Goal: Information Seeking & Learning: Find specific fact

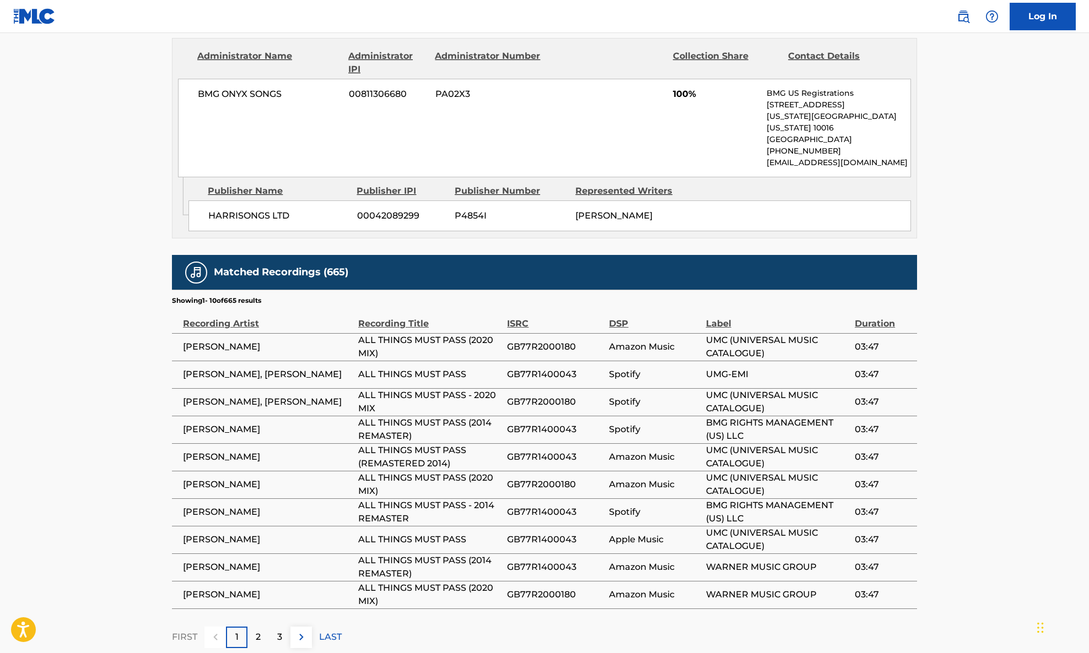
scroll to position [571, 0]
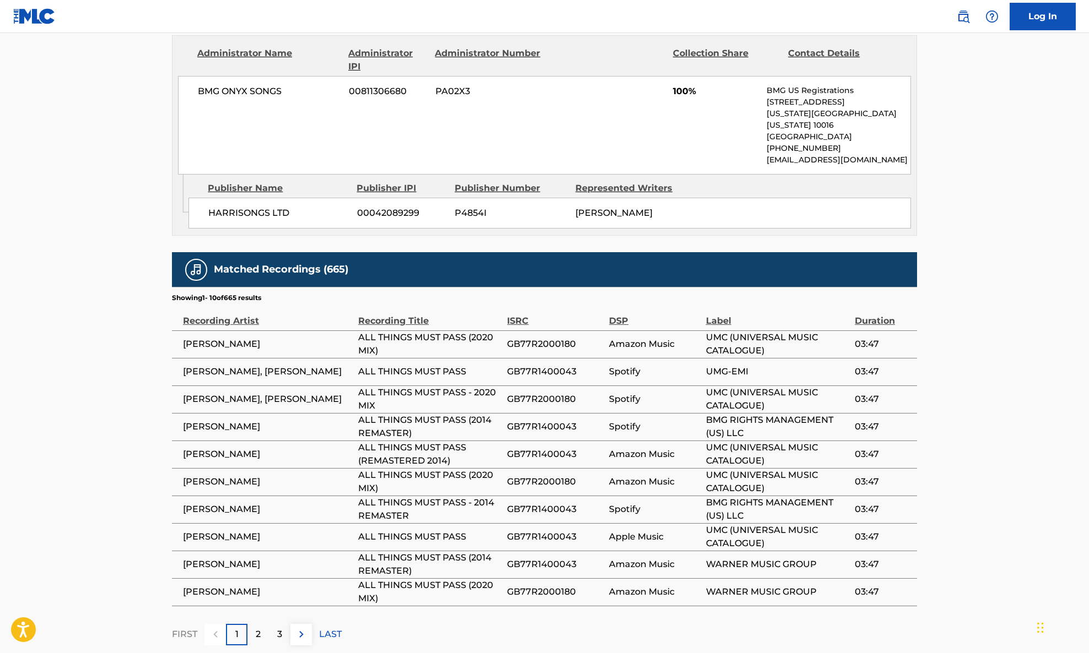
click at [223, 338] on span "[PERSON_NAME]" at bounding box center [268, 344] width 170 height 13
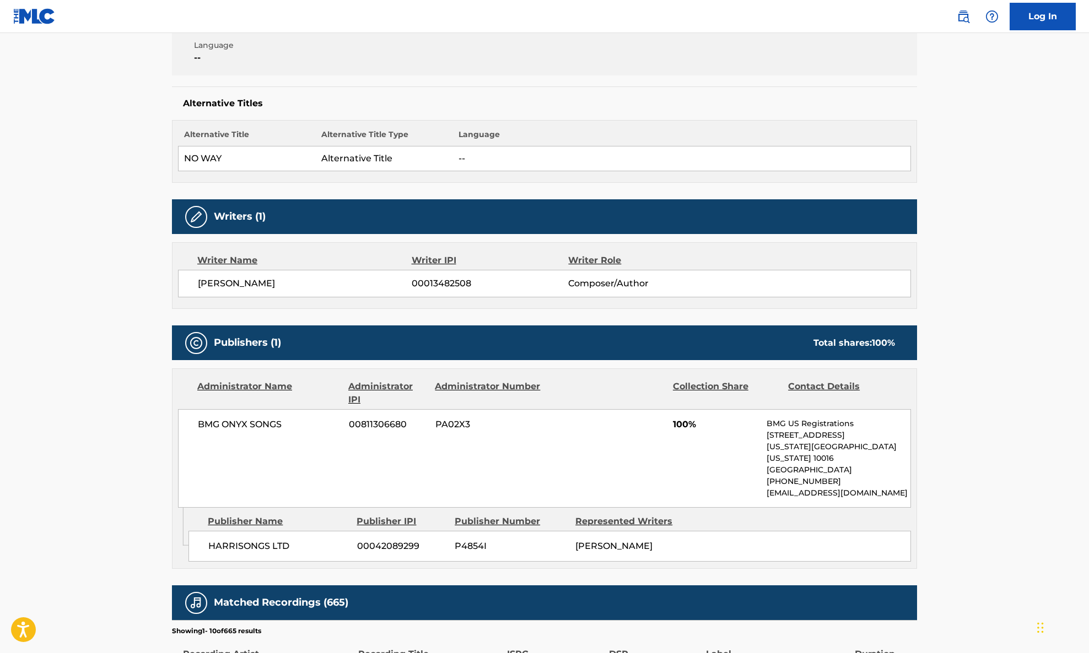
scroll to position [35, 0]
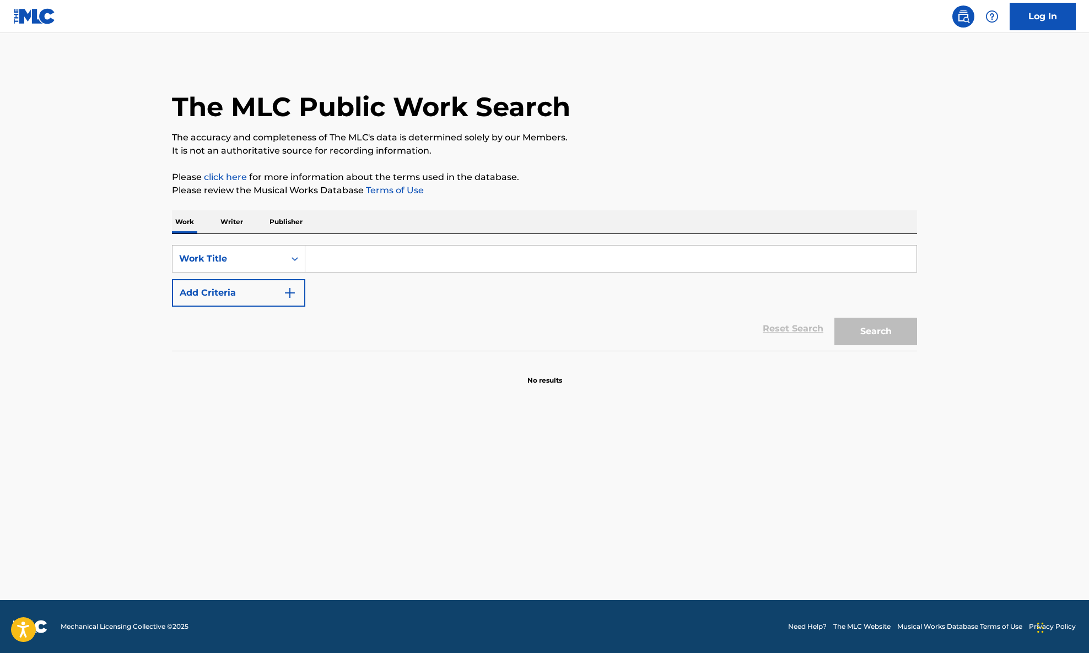
click at [360, 255] on input "Search Form" at bounding box center [610, 259] width 611 height 26
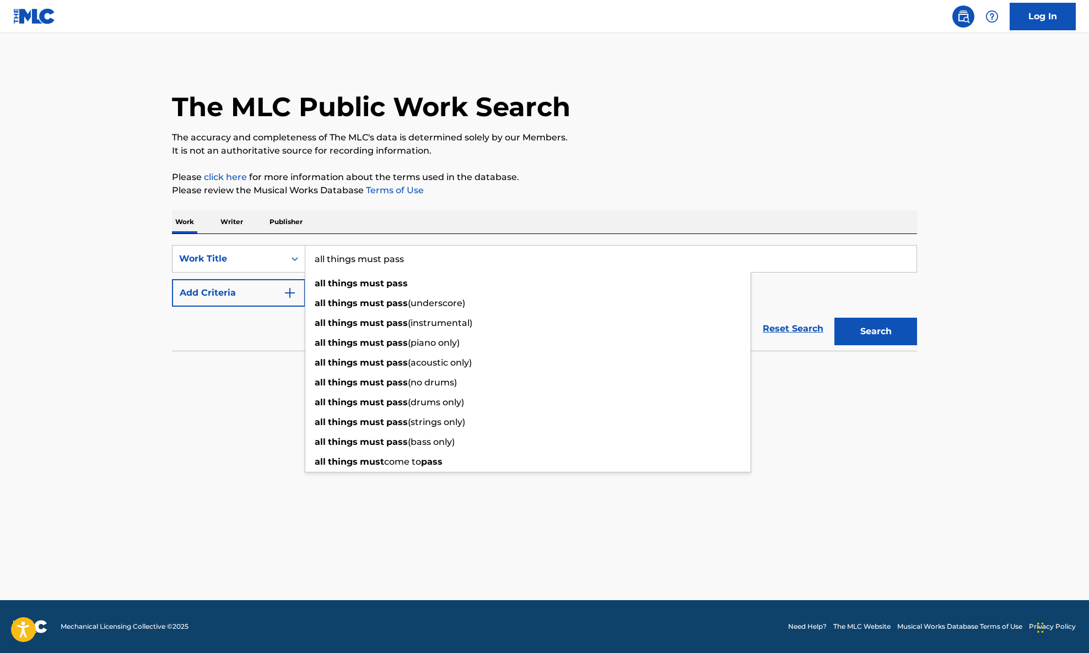
type input "all things must pass"
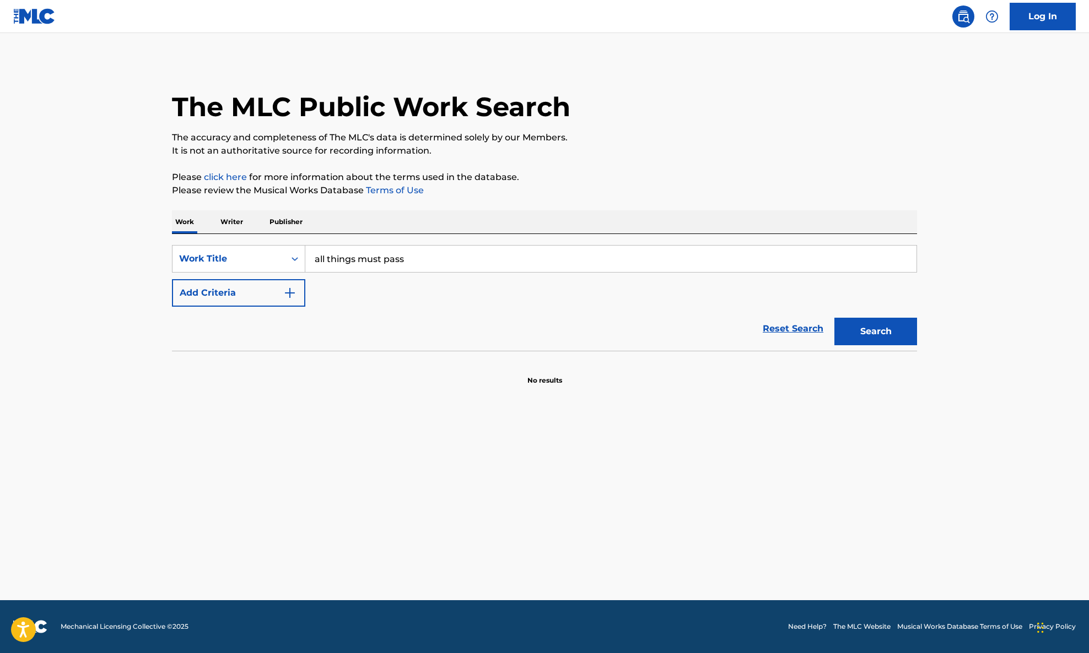
drag, startPoint x: 333, startPoint y: 212, endPoint x: 240, endPoint y: 329, distance: 149.8
click at [332, 211] on div "Work Writer Publisher" at bounding box center [544, 221] width 745 height 23
drag, startPoint x: 252, startPoint y: 300, endPoint x: 244, endPoint y: 339, distance: 40.0
click at [252, 300] on button "Add Criteria" at bounding box center [238, 293] width 133 height 28
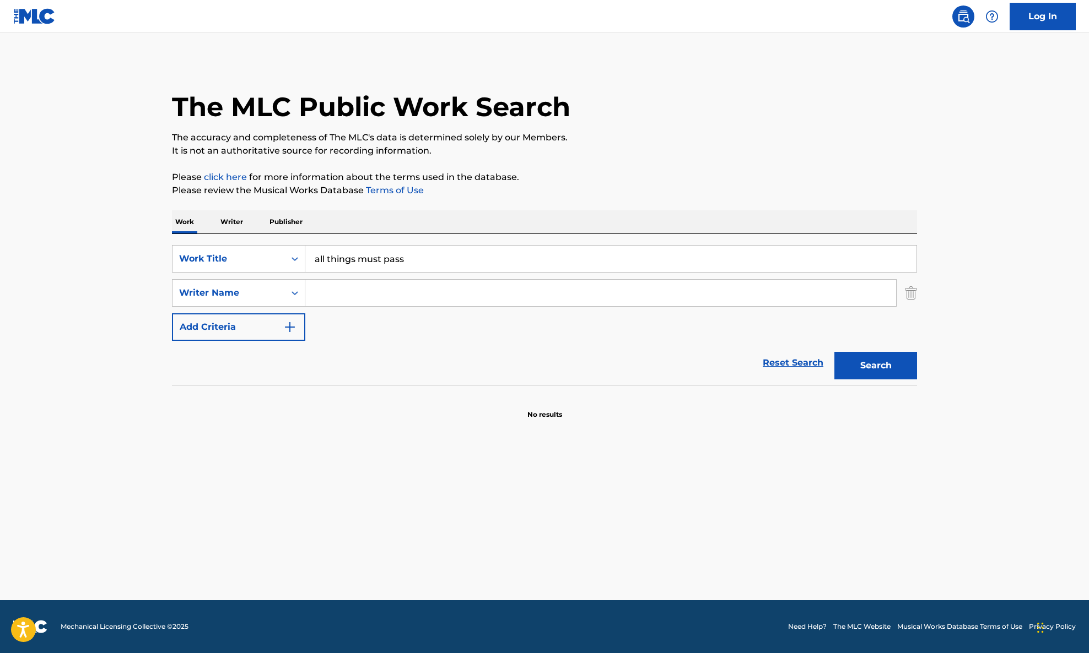
click at [373, 295] on input "Search Form" at bounding box center [600, 293] width 591 height 26
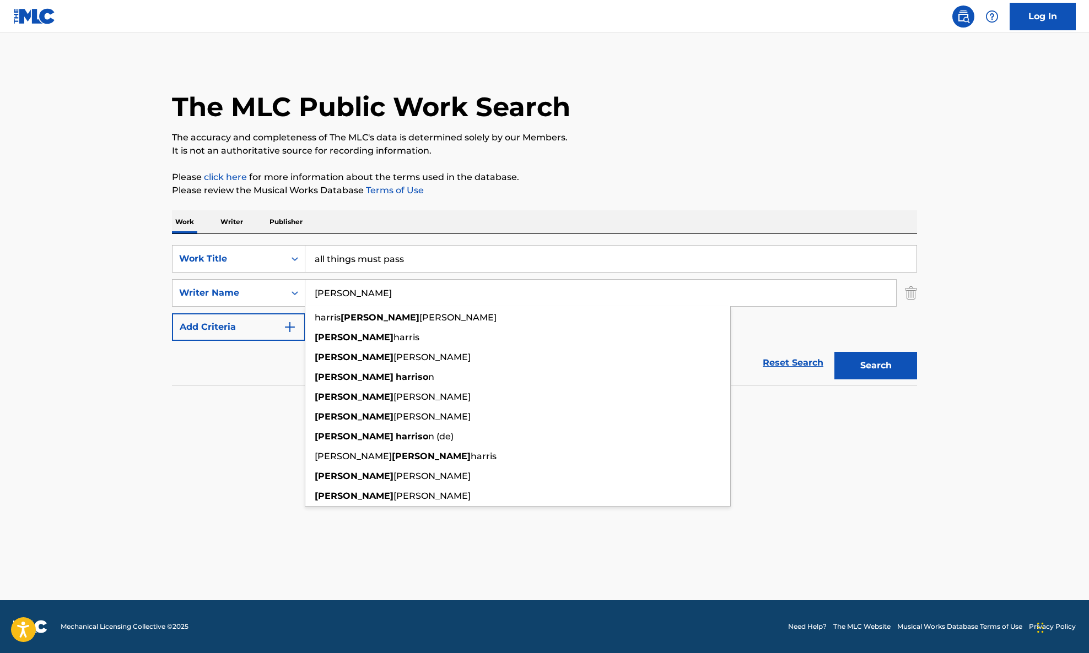
type input "george harrison"
click at [834, 352] on button "Search" at bounding box center [875, 366] width 83 height 28
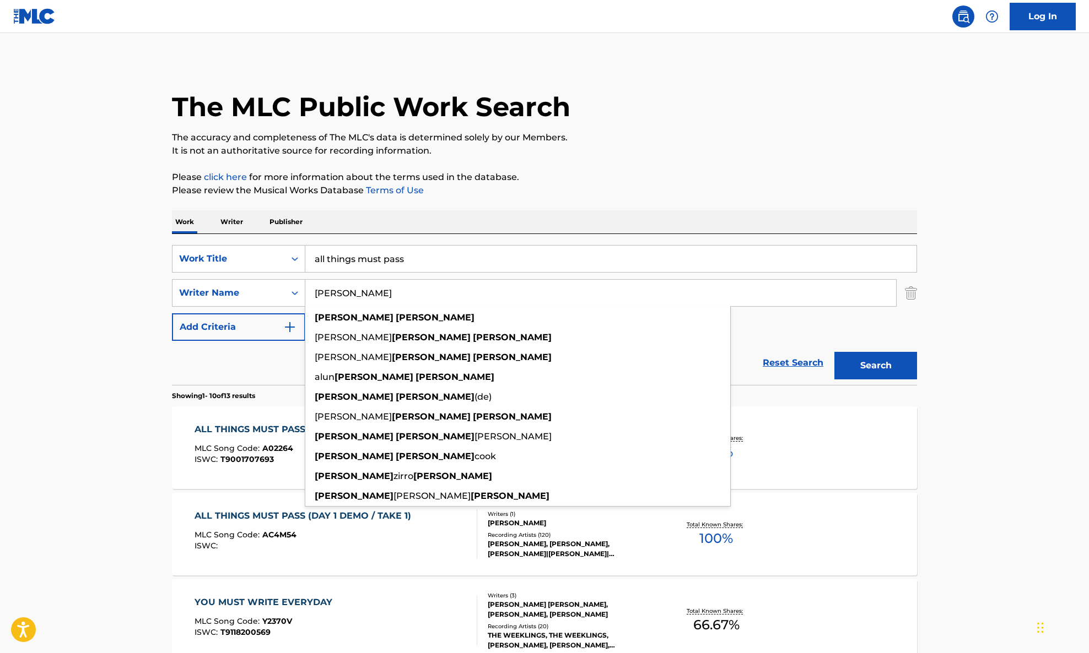
click at [620, 240] on div "SearchWithCriteriac12e4126-03b1-4fc5-9a78-40eca19282dd Work Title all things mu…" at bounding box center [544, 309] width 745 height 151
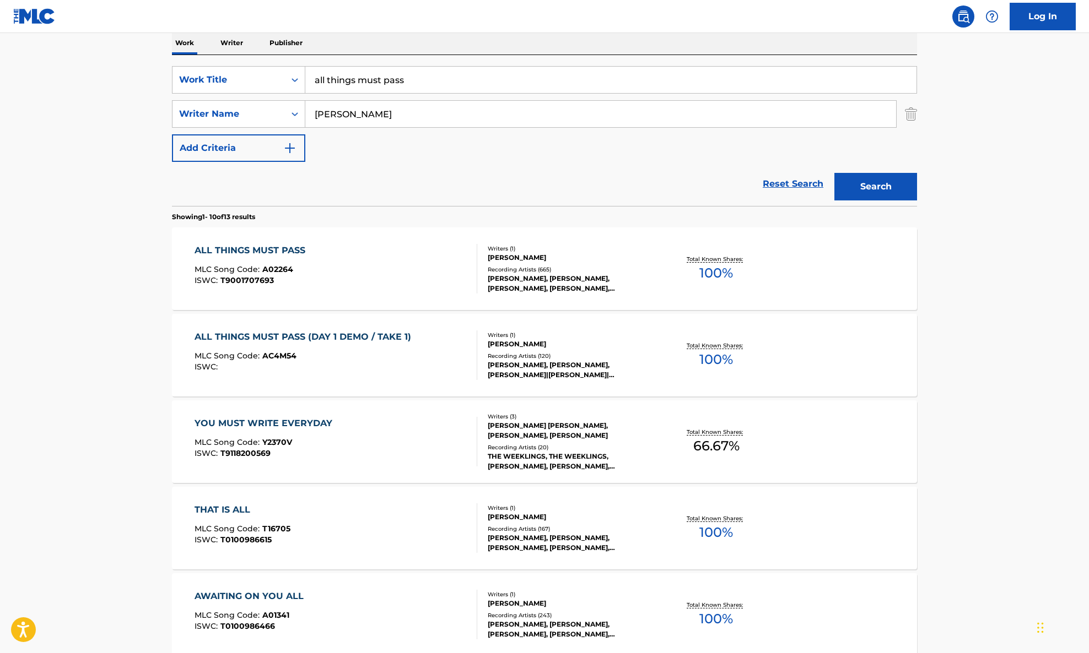
scroll to position [106, 0]
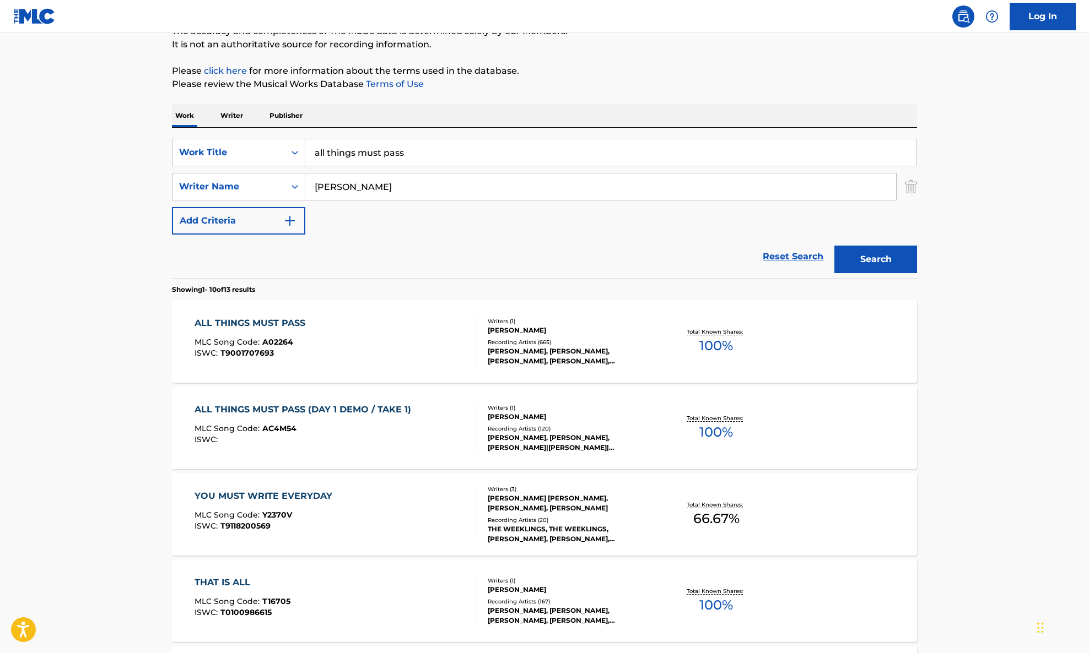
click at [334, 331] on div "ALL THINGS MUST PASS MLC Song Code : A02264 ISWC : T9001707693" at bounding box center [335, 342] width 283 height 50
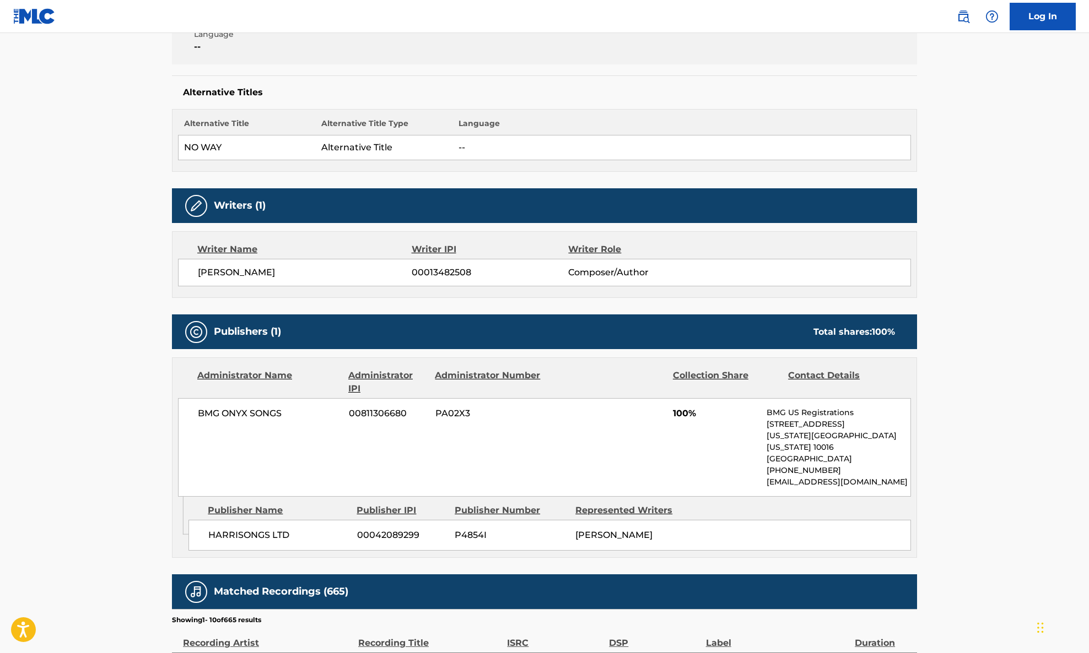
scroll to position [564, 0]
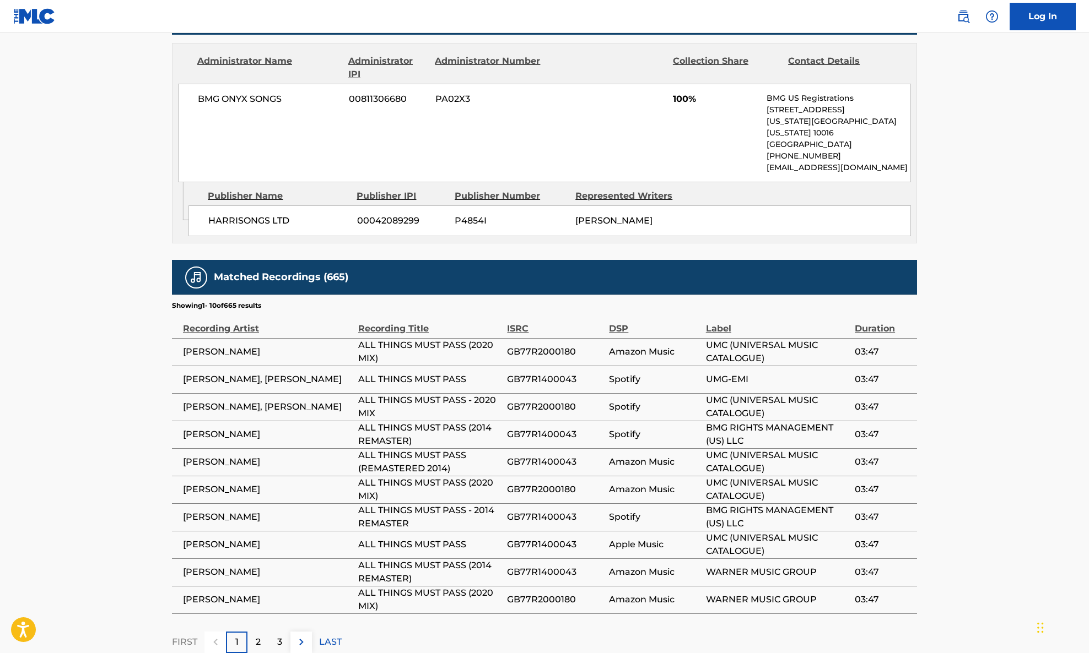
click at [245, 373] on span "[PERSON_NAME], [PERSON_NAME]" at bounding box center [268, 379] width 170 height 13
click at [275, 345] on span "[PERSON_NAME]" at bounding box center [268, 351] width 170 height 13
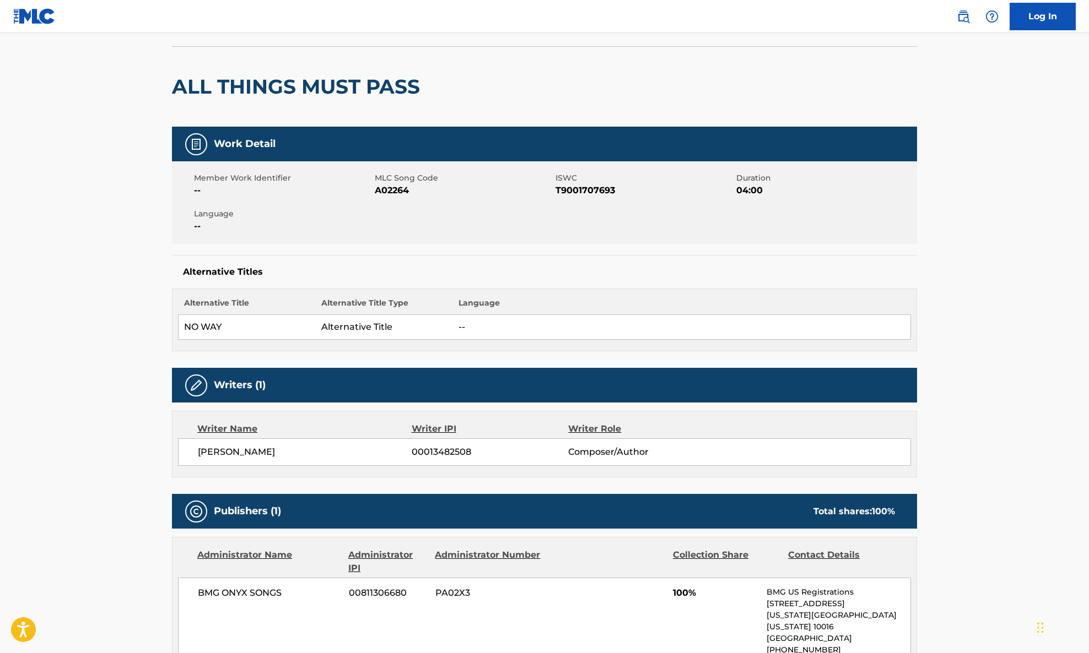
scroll to position [176, 0]
